Goal: Use online tool/utility: Use online tool/utility

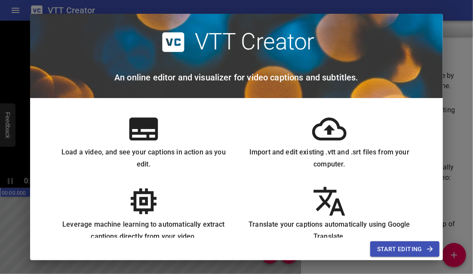
click at [396, 248] on span "Start Editing" at bounding box center [404, 249] width 55 height 11
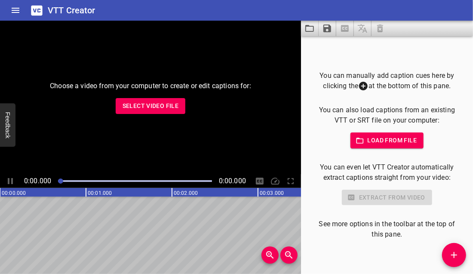
click at [153, 110] on span "Select Video File" at bounding box center [151, 106] width 56 height 11
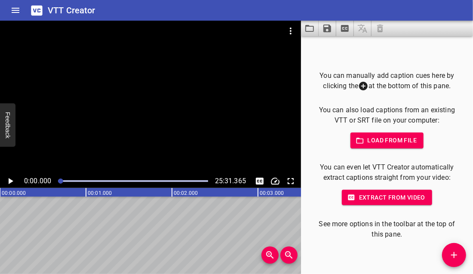
click at [371, 143] on span "Load from file" at bounding box center [387, 140] width 60 height 11
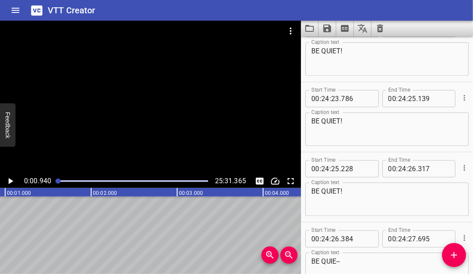
scroll to position [37924, 0]
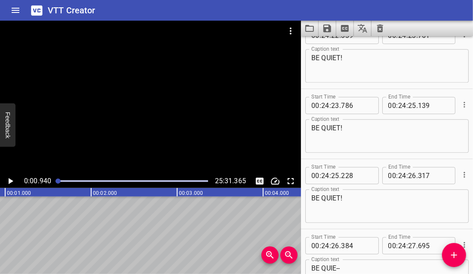
click at [194, 181] on div "Play progress" at bounding box center [133, 181] width 150 height 2
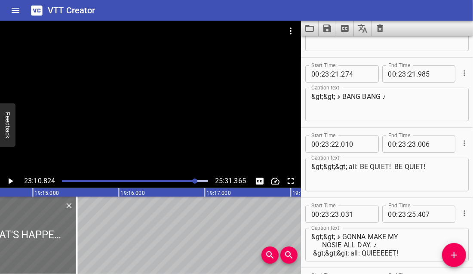
scroll to position [35092, 0]
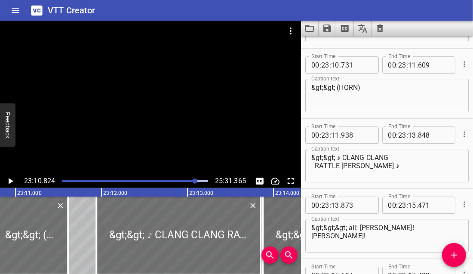
click at [313, 153] on textarea "&gt;&gt; ♪ CLANG CLANG RATTLE [PERSON_NAME] ♪" at bounding box center [386, 165] width 151 height 25
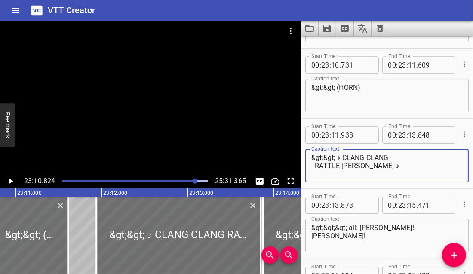
click at [14, 181] on icon "Play/Pause" at bounding box center [10, 181] width 10 height 10
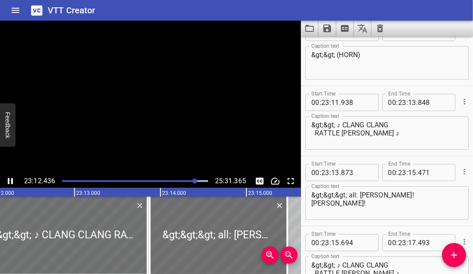
scroll to position [35162, 0]
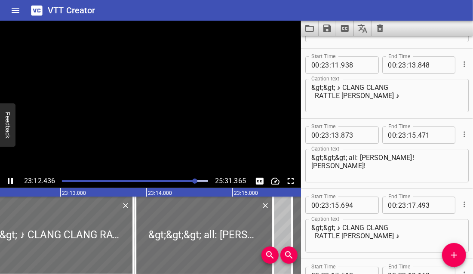
click at [14, 181] on icon "Play/Pause" at bounding box center [10, 181] width 10 height 10
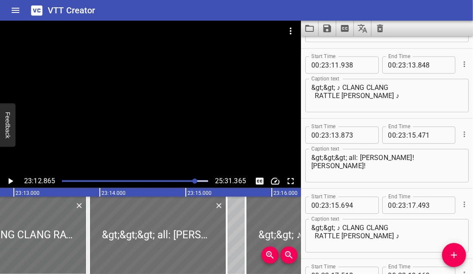
scroll to position [0, 119743]
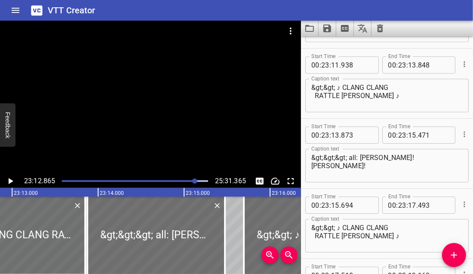
click at [314, 83] on textarea "&gt;&gt; ♪ CLANG CLANG RATTLE [PERSON_NAME] ♪" at bounding box center [386, 95] width 151 height 25
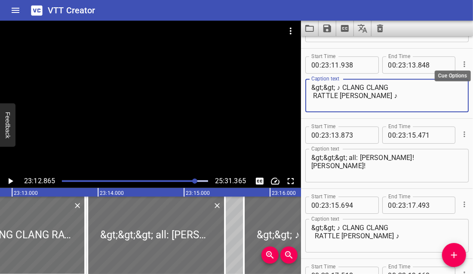
type textarea "&gt;&gt; ♪ CLANG CLANG RATTLE [PERSON_NAME] ♪"
click at [466, 60] on icon "Cue Options" at bounding box center [464, 64] width 9 height 9
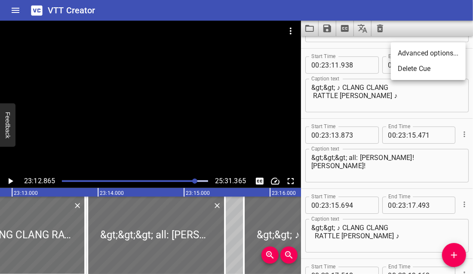
click at [422, 52] on li "Advanced options..." at bounding box center [428, 53] width 75 height 15
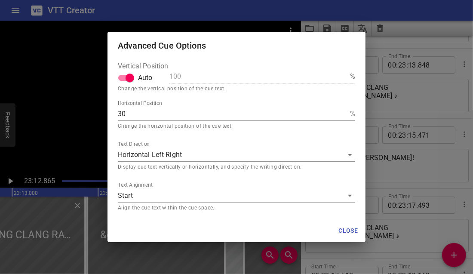
click at [349, 236] on button "Close" at bounding box center [348, 231] width 28 height 16
